Goal: Task Accomplishment & Management: Manage account settings

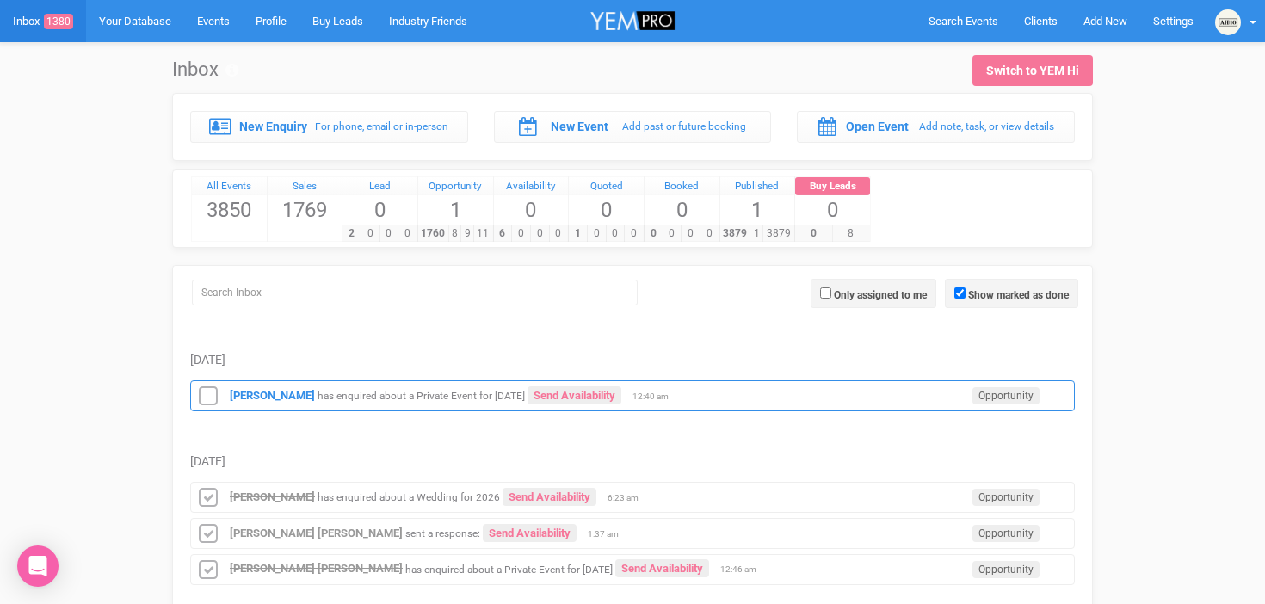
click at [408, 394] on small "has enquired about a Private Event for [DATE]" at bounding box center [421, 396] width 207 height 12
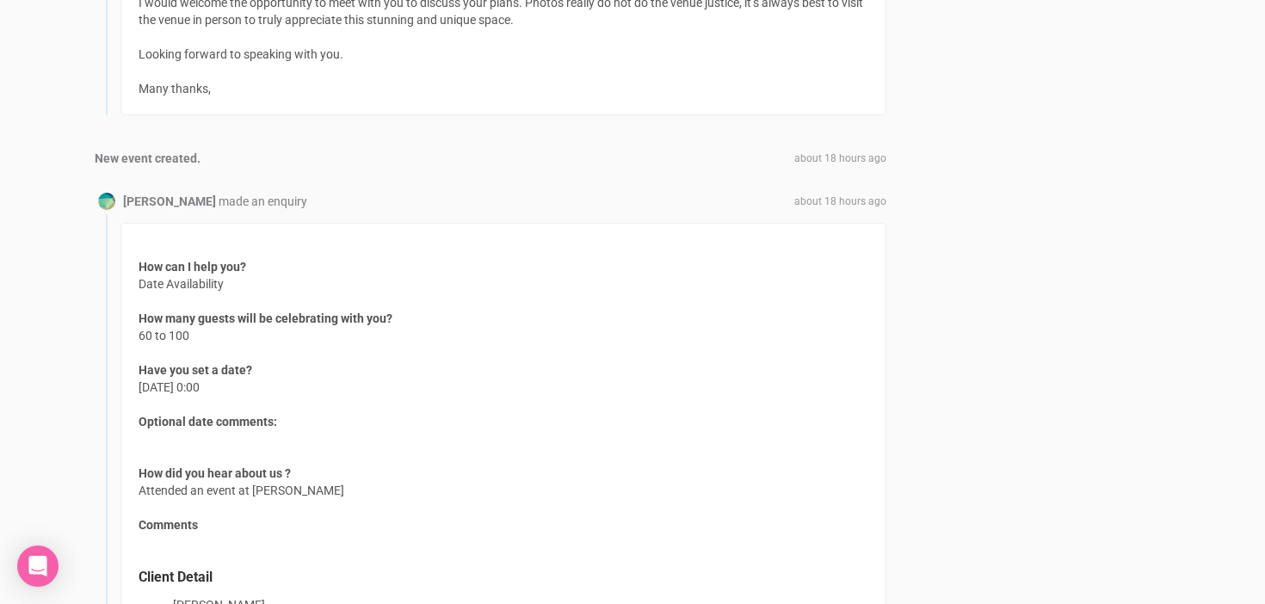
scroll to position [1681, 0]
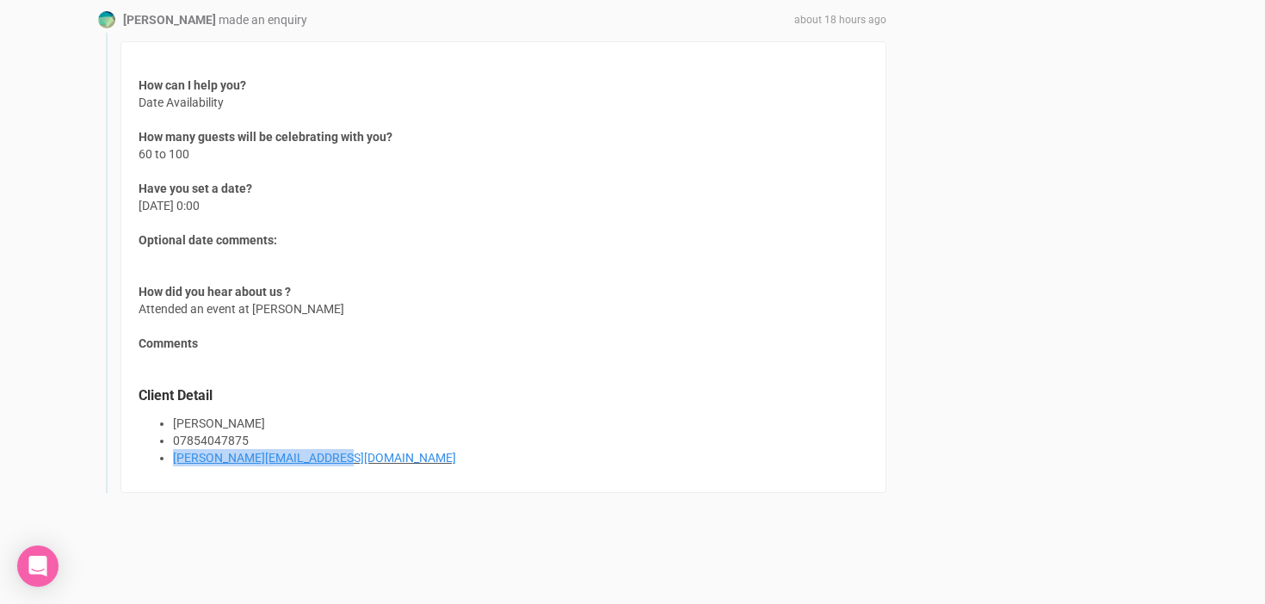
drag, startPoint x: 355, startPoint y: 456, endPoint x: 158, endPoint y: 456, distance: 197.1
click at [158, 456] on ul "[PERSON_NAME] 07854047875 [PERSON_NAME][EMAIL_ADDRESS][DOMAIN_NAME]" at bounding box center [504, 441] width 730 height 52
copy link "[PERSON_NAME][EMAIL_ADDRESS][DOMAIN_NAME]"
click at [275, 269] on div "How can I help you? Date Availability How many guests will be celebrating with …" at bounding box center [503, 267] width 766 height 452
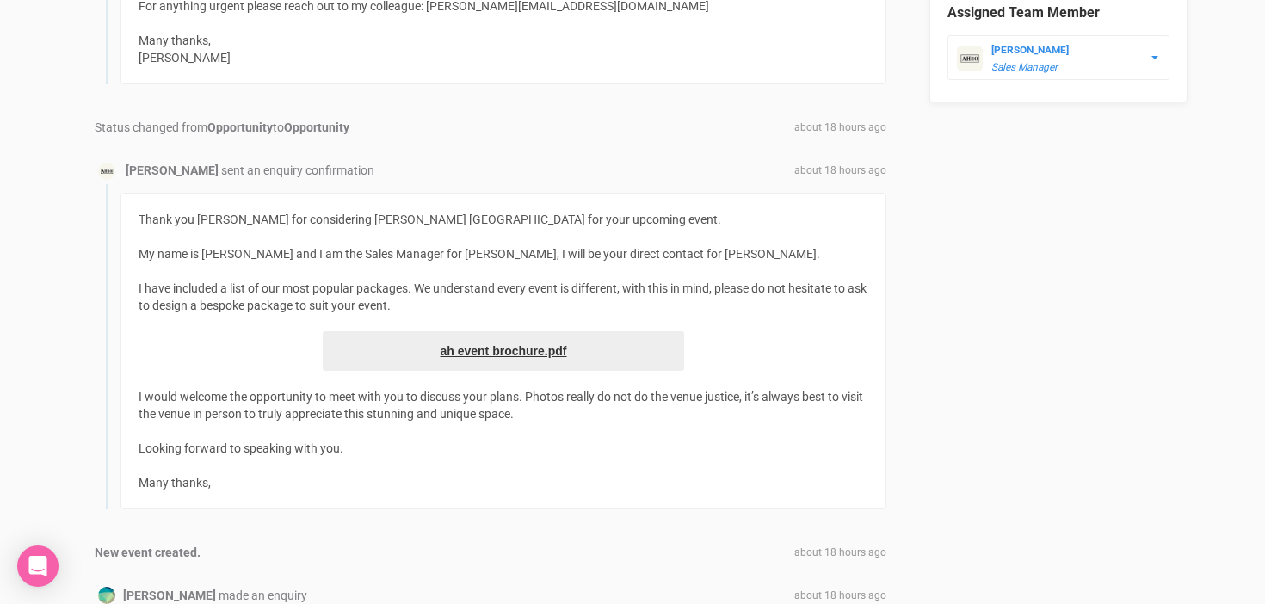
scroll to position [650, 0]
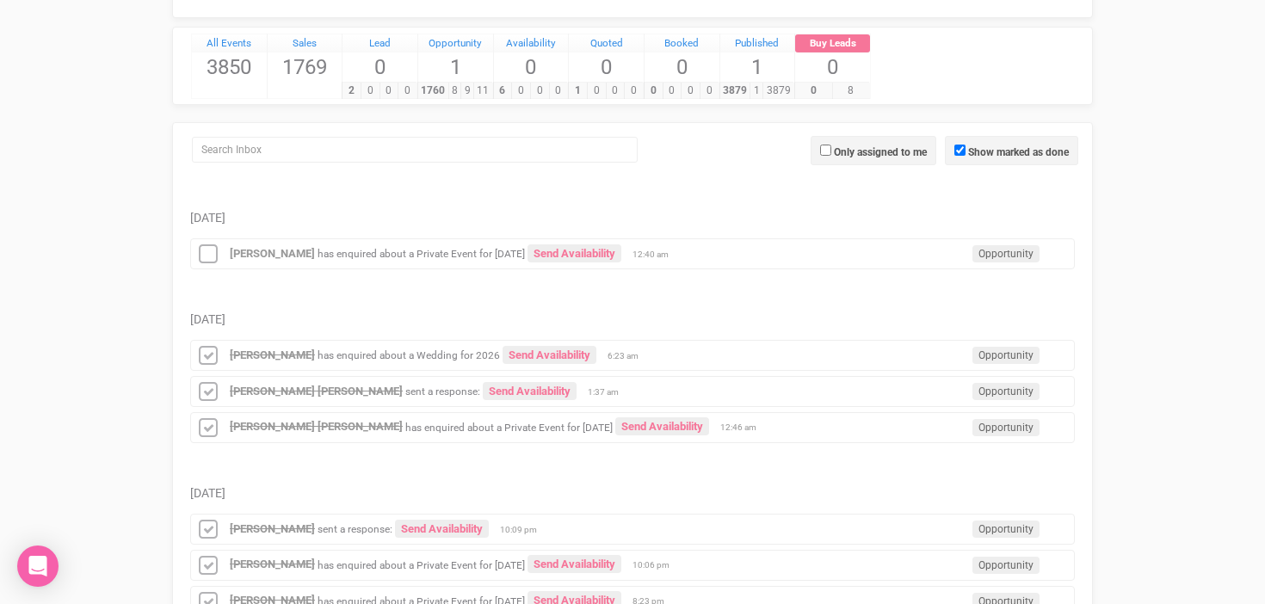
scroll to position [144, 0]
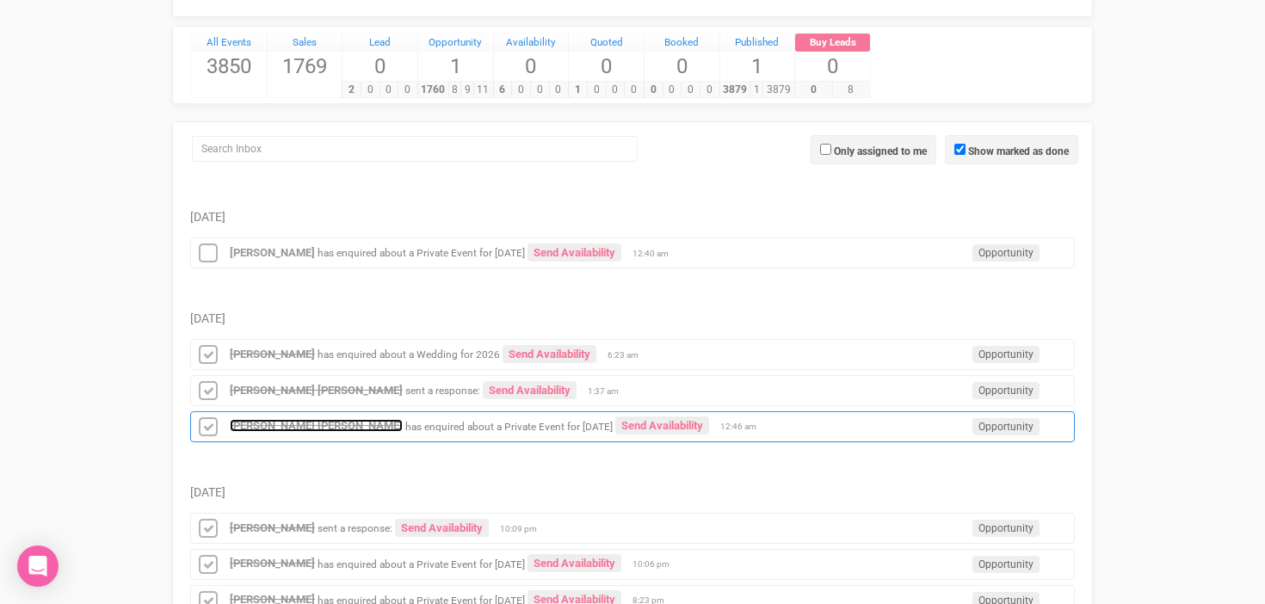
click at [316, 428] on strong "[PERSON_NAME] [PERSON_NAME]" at bounding box center [316, 425] width 173 height 13
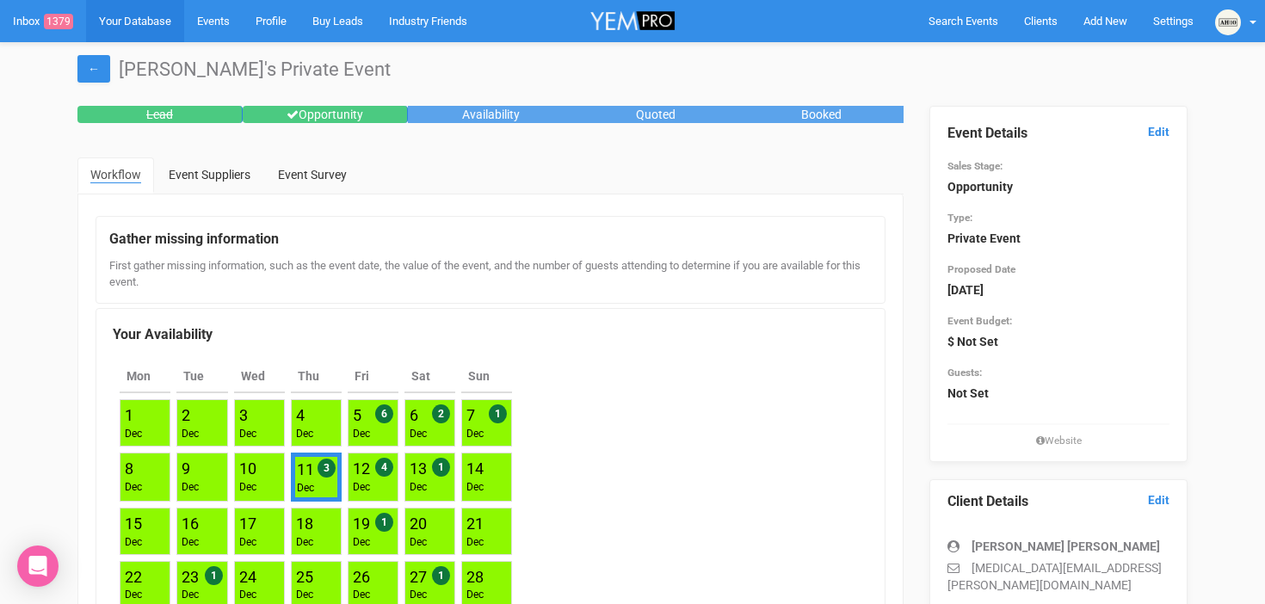
scroll to position [144, 0]
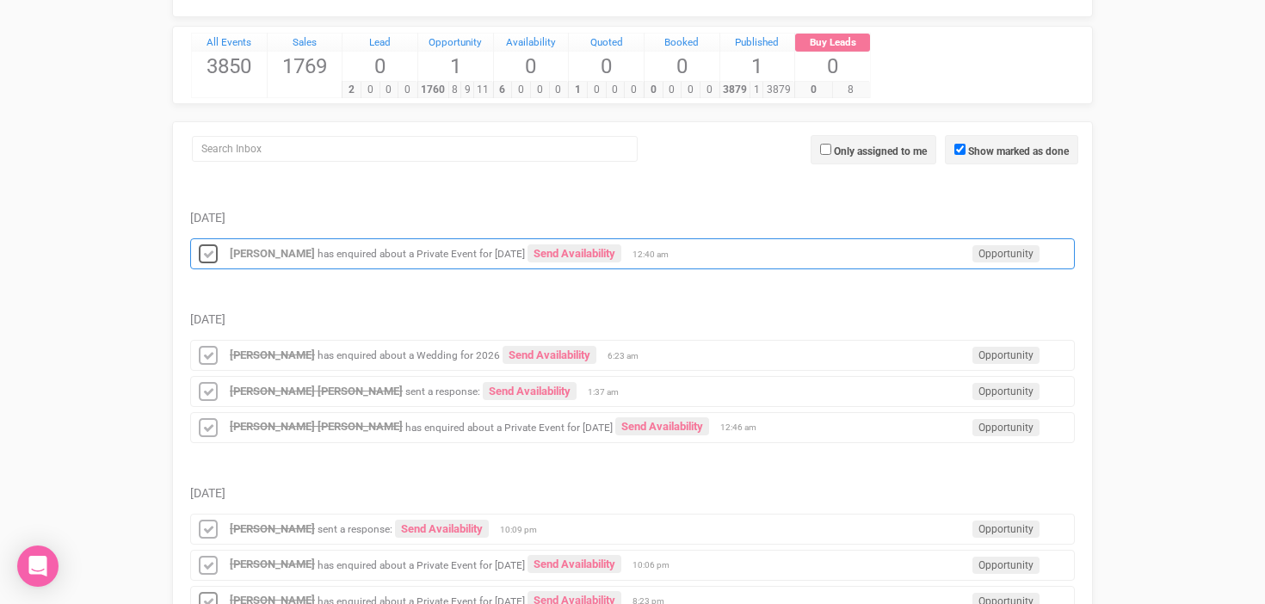
click at [202, 247] on icon at bounding box center [208, 255] width 26 height 22
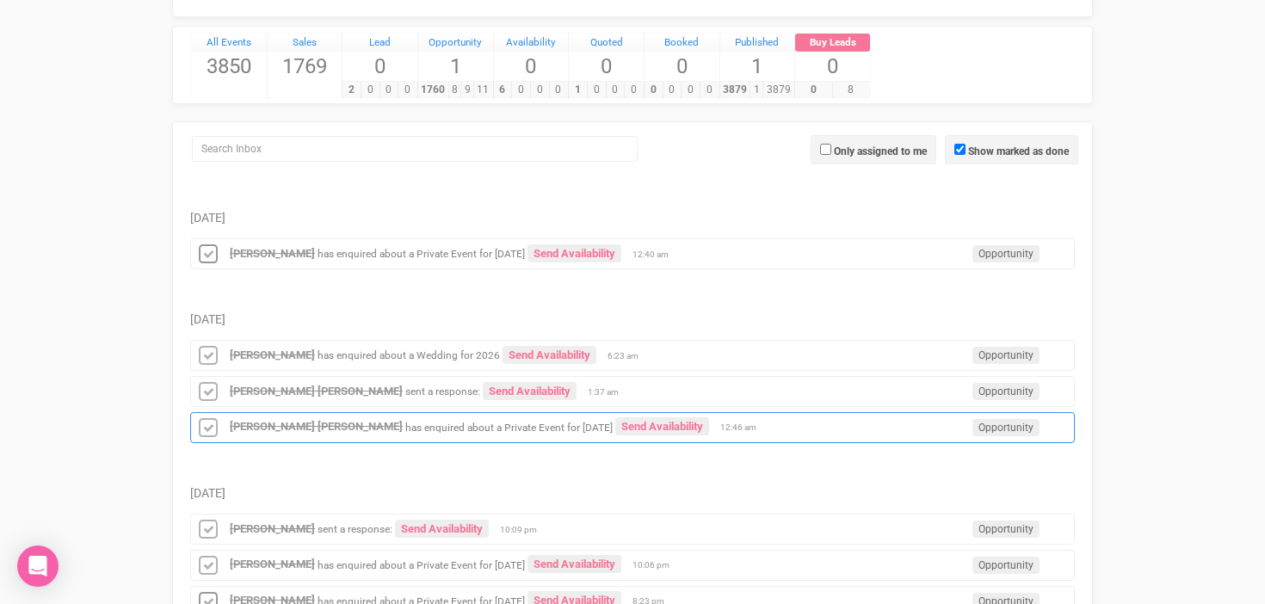
click at [320, 417] on div "[PERSON_NAME] [PERSON_NAME] has enquired about a Private Event for [DATE] Send …" at bounding box center [632, 427] width 885 height 31
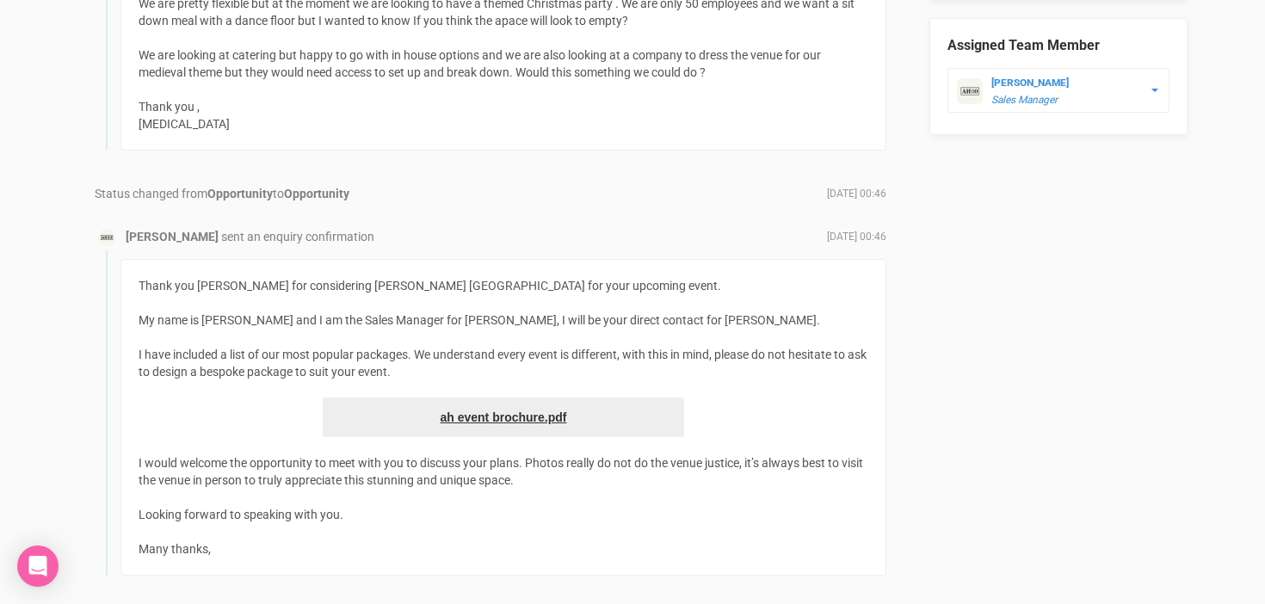
scroll to position [1074, 0]
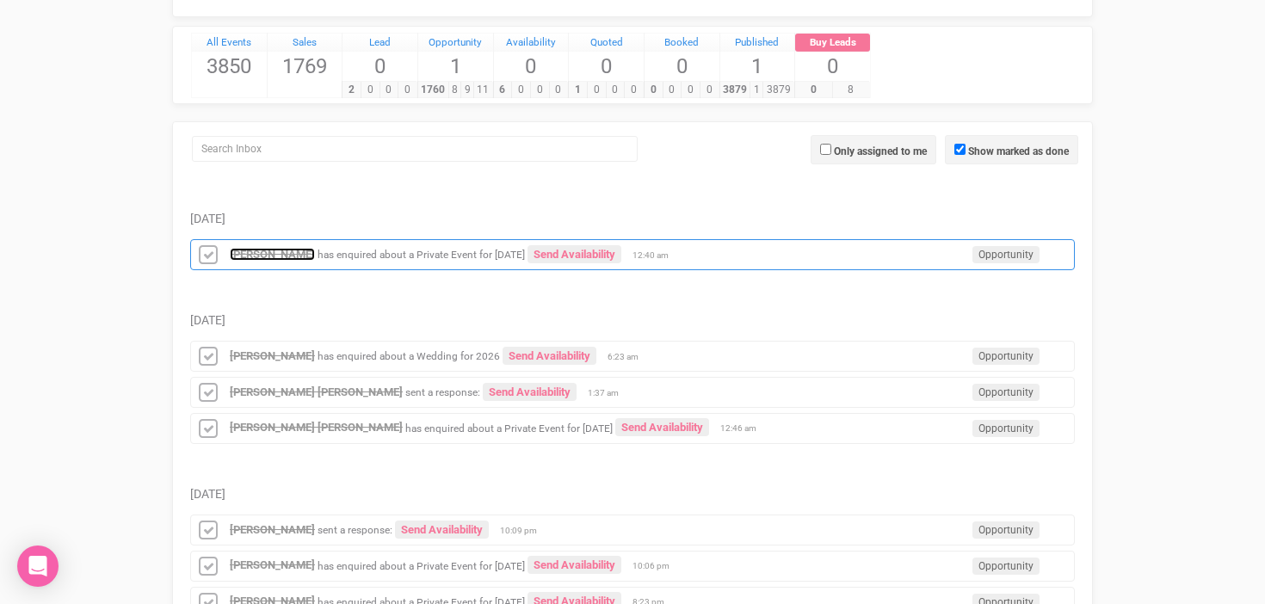
click at [270, 256] on strong "[PERSON_NAME]" at bounding box center [272, 254] width 85 height 13
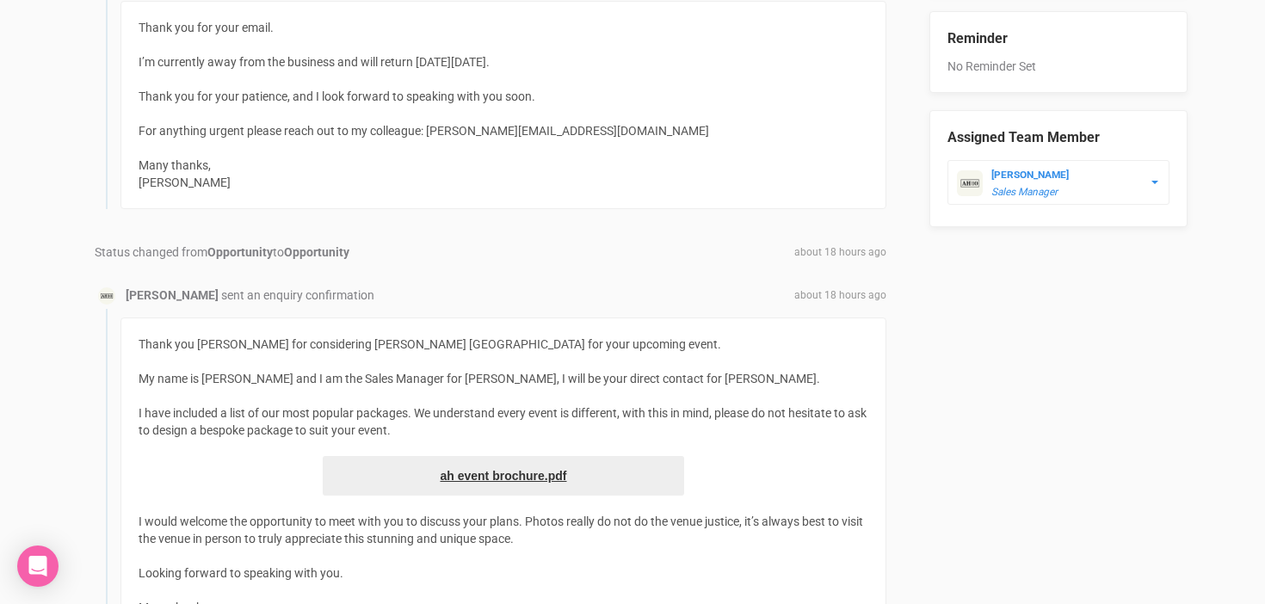
scroll to position [983, 0]
